Goal: Task Accomplishment & Management: Manage account settings

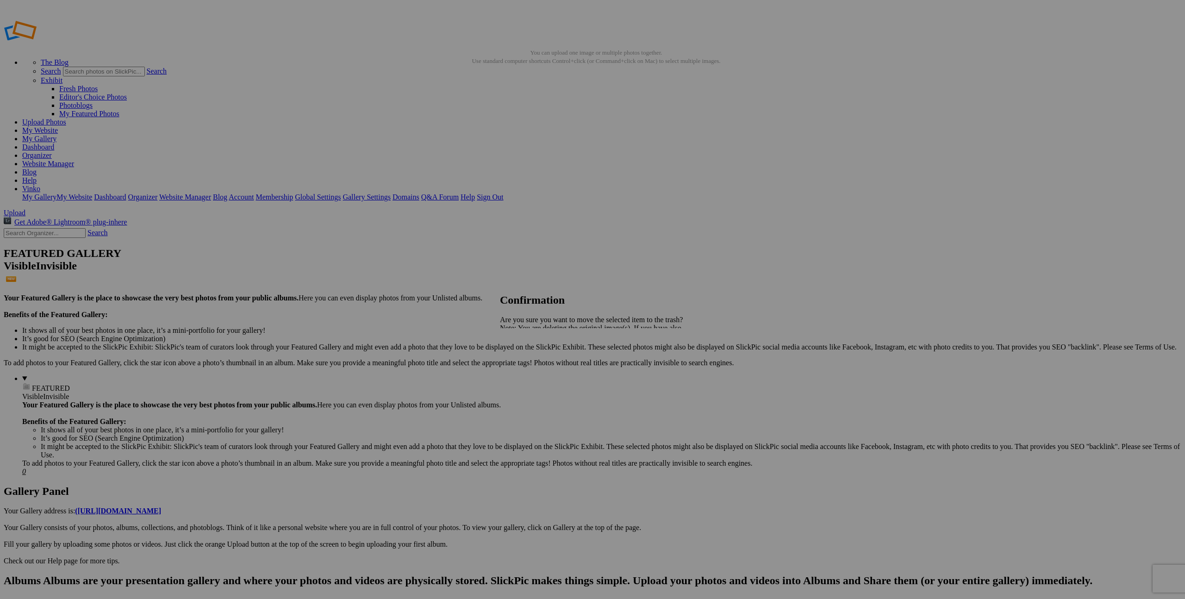
click at [531, 363] on span "Yes" at bounding box center [525, 360] width 11 height 8
